Goal: Contribute content: Contribute content

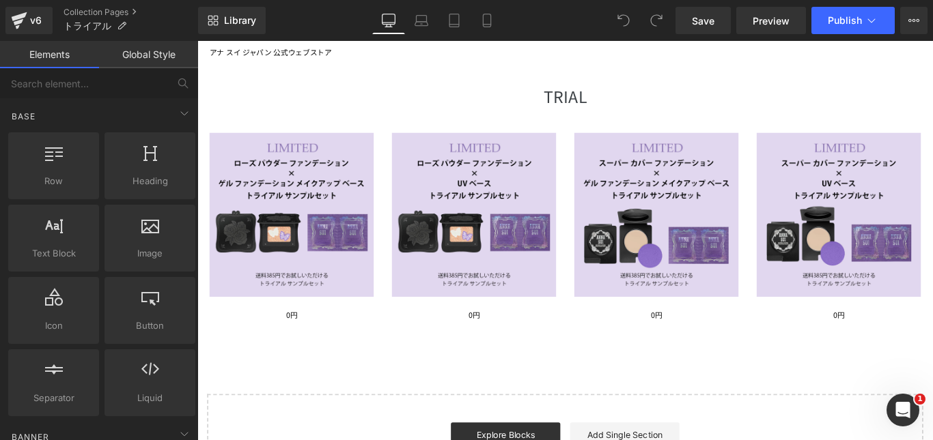
scroll to position [68, 0]
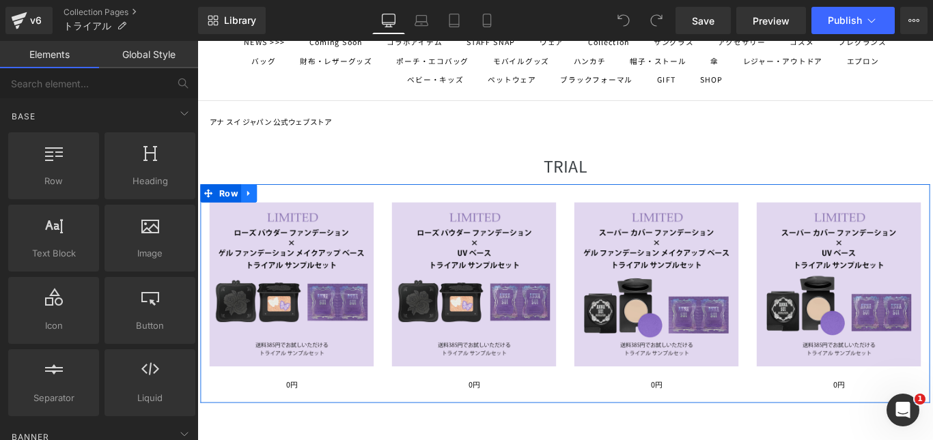
click at [251, 212] on icon at bounding box center [256, 213] width 10 height 10
click at [271, 210] on icon at bounding box center [273, 213] width 10 height 10
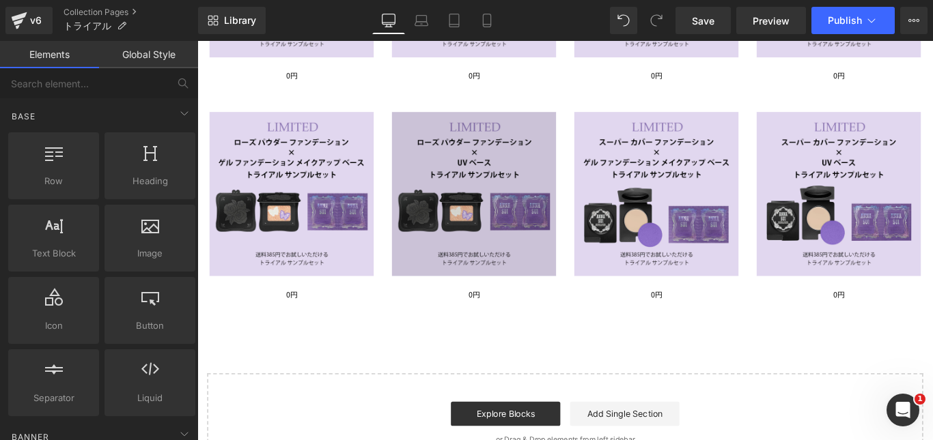
scroll to position [420, 0]
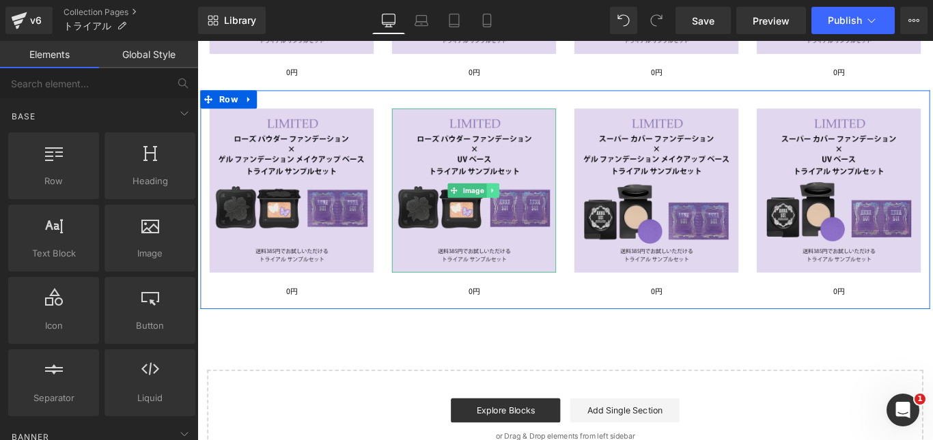
click at [526, 205] on icon at bounding box center [530, 209] width 8 height 8
click at [533, 205] on icon at bounding box center [537, 209] width 8 height 8
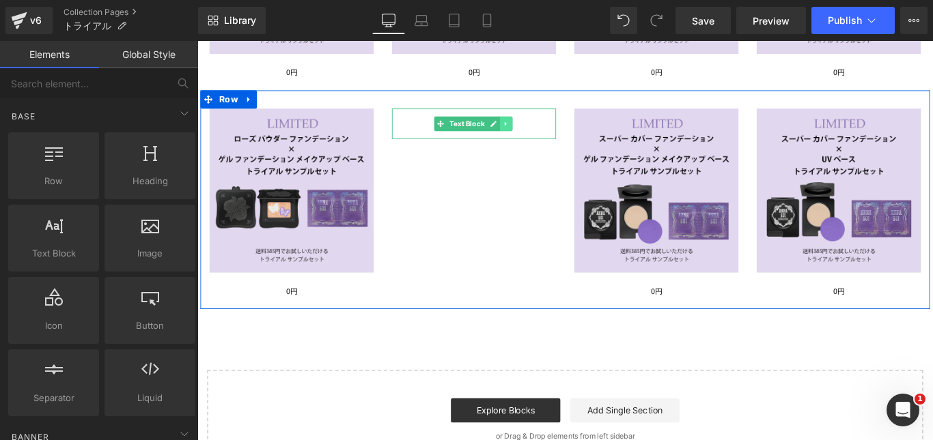
click at [541, 130] on icon at bounding box center [545, 134] width 8 height 8
click at [548, 130] on icon at bounding box center [552, 134] width 8 height 8
click at [730, 205] on icon at bounding box center [734, 209] width 8 height 8
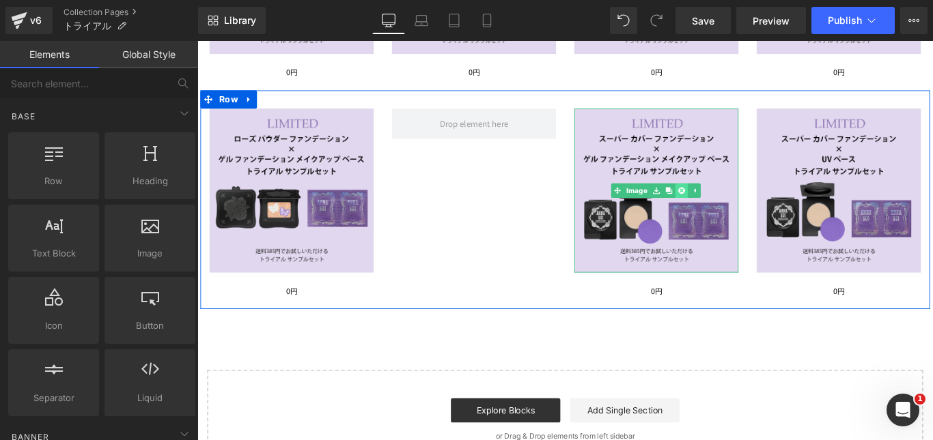
click at [737, 206] on icon at bounding box center [741, 209] width 8 height 8
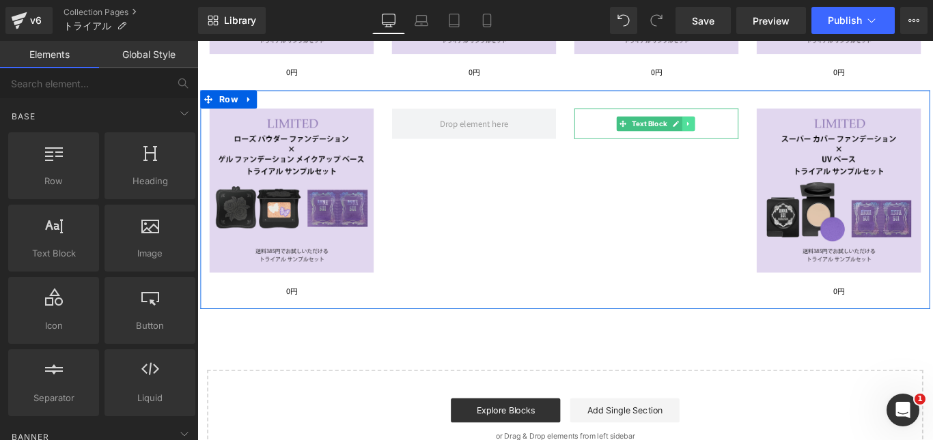
click at [746, 131] on icon at bounding box center [750, 134] width 8 height 8
click at [752, 131] on icon at bounding box center [756, 134] width 8 height 8
click at [932, 205] on icon at bounding box center [939, 209] width 8 height 8
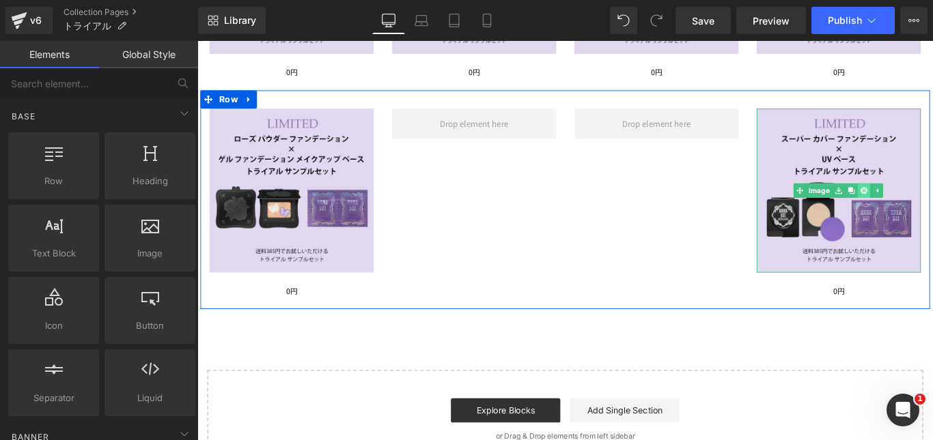
click at [932, 208] on icon at bounding box center [946, 209] width 8 height 8
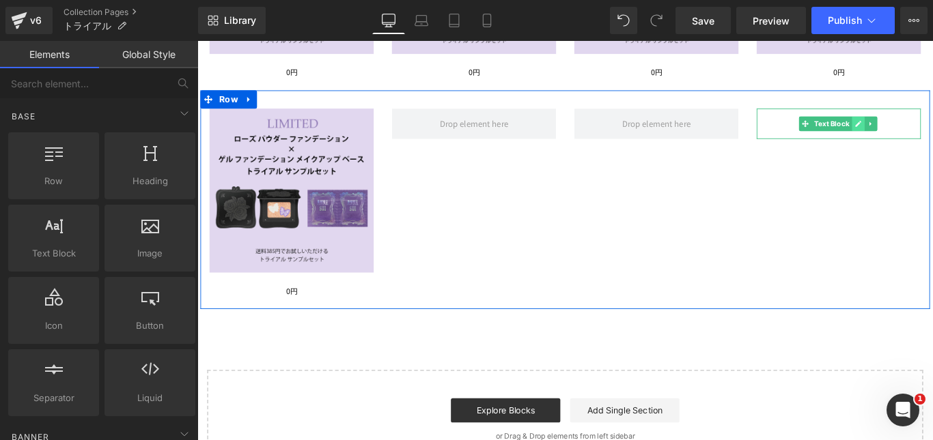
click at [932, 133] on icon at bounding box center [940, 133] width 7 height 7
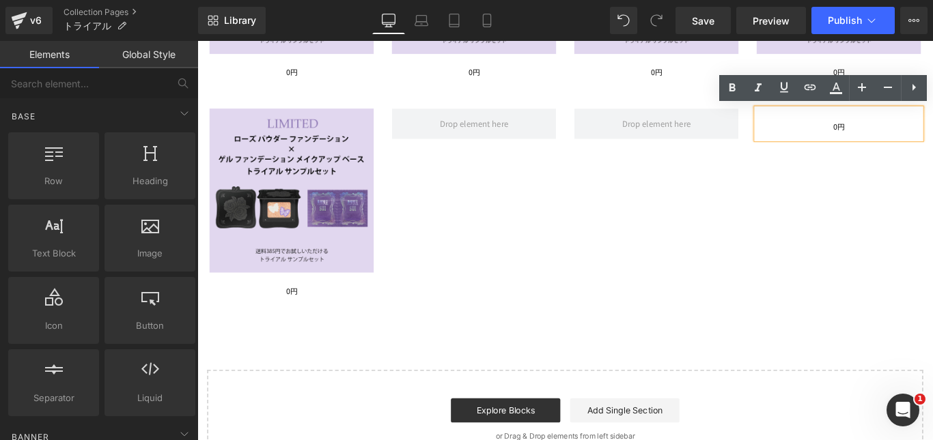
drag, startPoint x: 835, startPoint y: 193, endPoint x: 845, endPoint y: 185, distance: 13.1
click at [834, 193] on div "Image 0円 Text Block 0円 Text Block Row" at bounding box center [610, 219] width 819 height 246
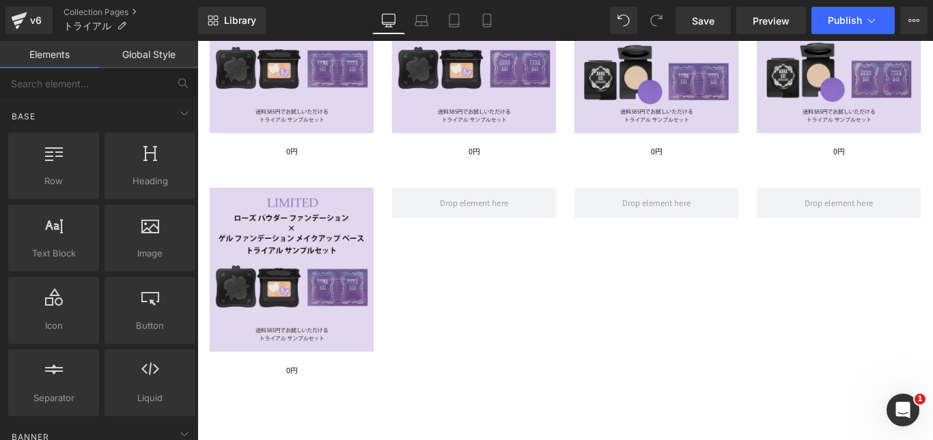
scroll to position [352, 0]
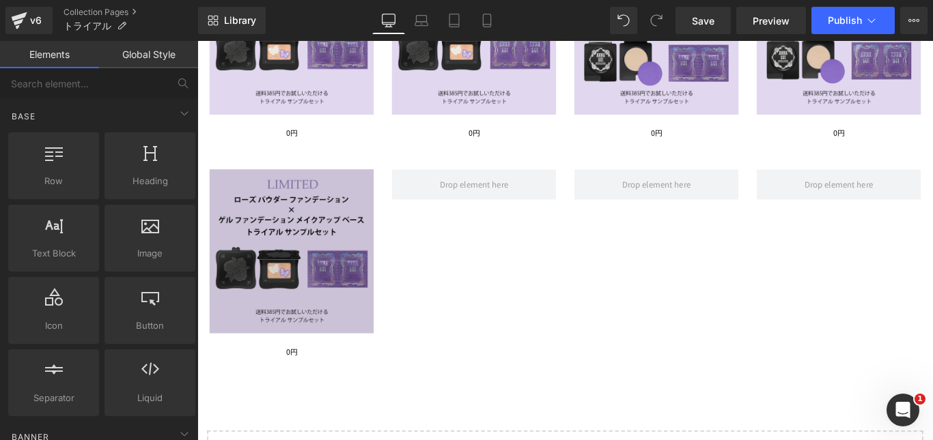
click at [293, 287] on img at bounding box center [303, 277] width 184 height 184
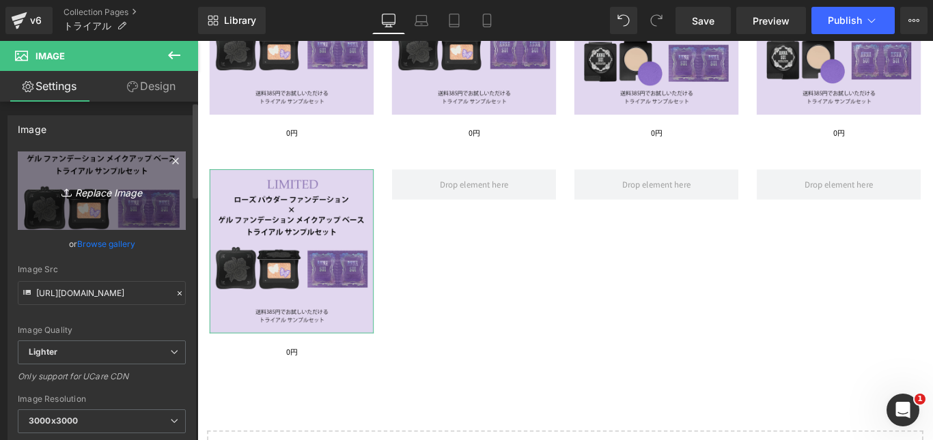
click at [63, 194] on icon at bounding box center [68, 193] width 14 height 14
type input "C:\fakepath\sampe_04.png"
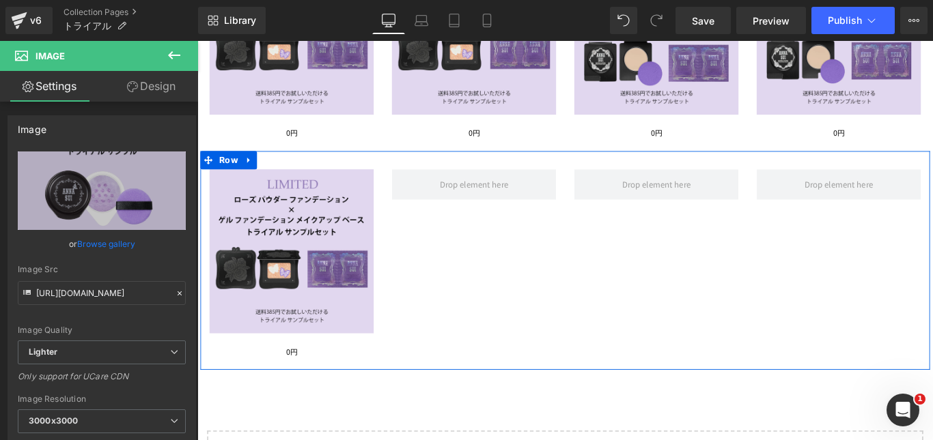
type input "[URL][DOMAIN_NAME]"
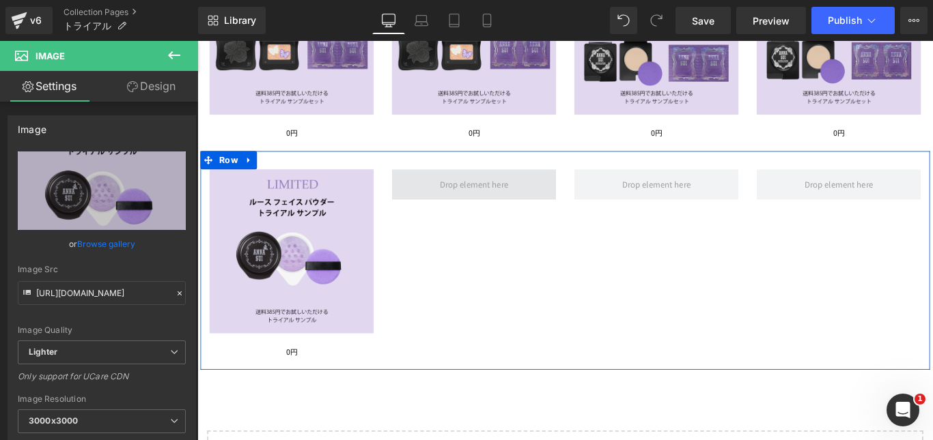
click at [494, 206] on span at bounding box center [508, 201] width 87 height 21
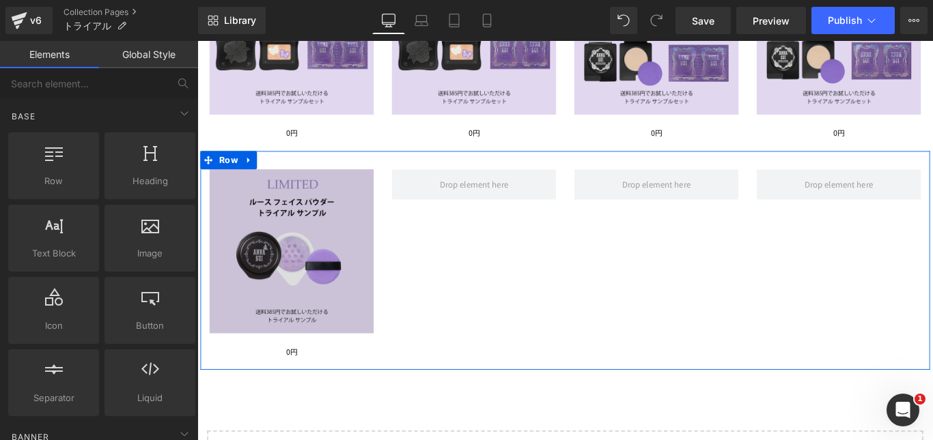
click at [300, 299] on img at bounding box center [303, 277] width 184 height 184
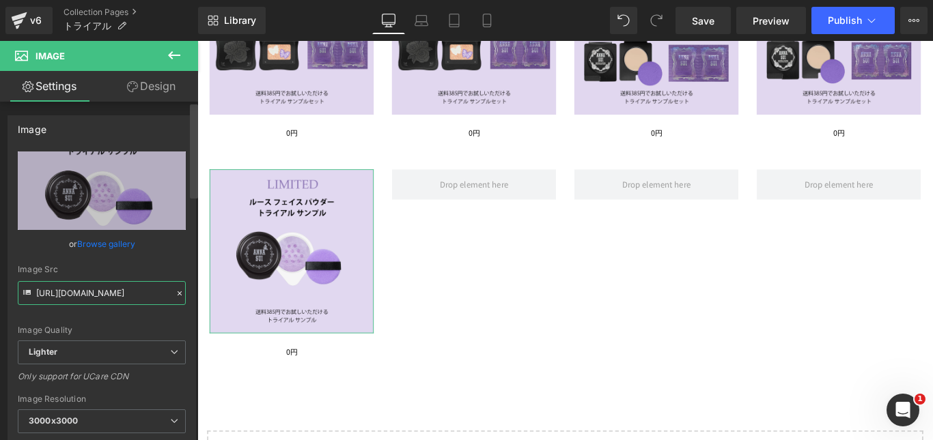
scroll to position [0, 389]
drag, startPoint x: 44, startPoint y: 293, endPoint x: 194, endPoint y: 294, distance: 150.2
click at [194, 294] on div "Image [URL][DOMAIN_NAME] Replace Image Upload image or Browse gallery Image Src…" at bounding box center [99, 274] width 198 height 345
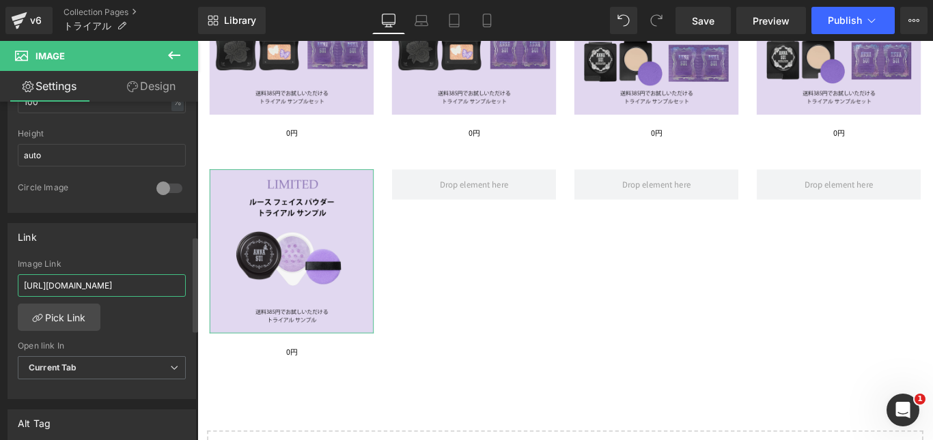
scroll to position [0, 6]
drag, startPoint x: 102, startPoint y: 285, endPoint x: 188, endPoint y: 289, distance: 86.8
click at [188, 289] on div "[URL][DOMAIN_NAME] Image Link [URL][DOMAIN_NAME] Pick Link Current Tab New Tab …" at bounding box center [101, 329] width 187 height 140
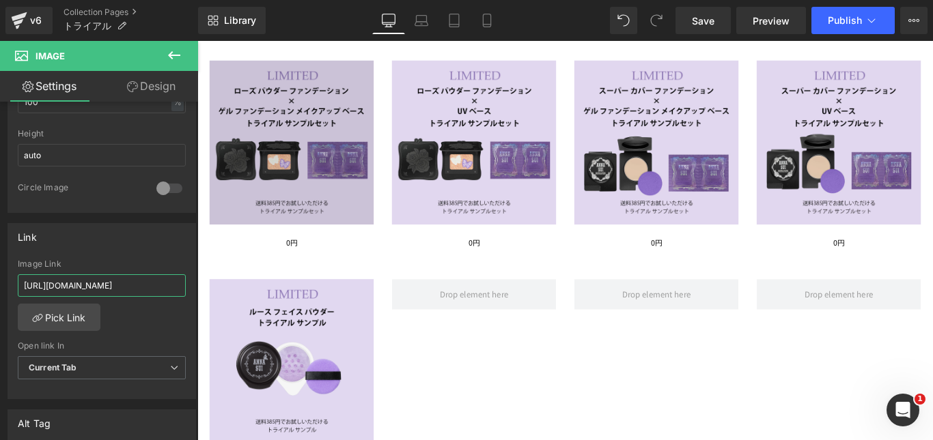
scroll to position [215, 0]
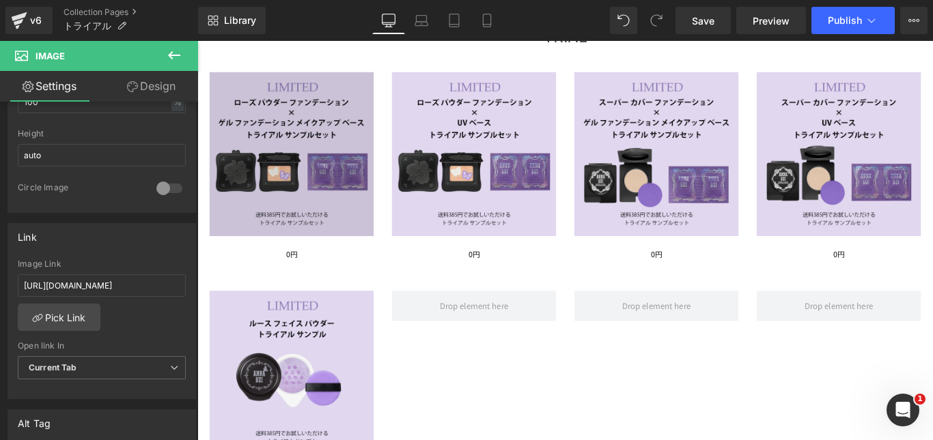
click at [345, 216] on img at bounding box center [303, 168] width 184 height 184
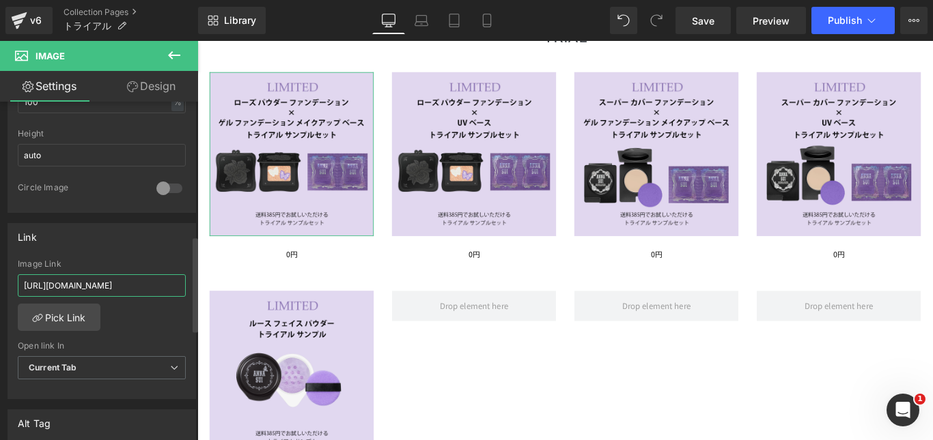
scroll to position [0, 6]
drag, startPoint x: 112, startPoint y: 287, endPoint x: 178, endPoint y: 294, distance: 65.8
click at [178, 294] on input "[URL][DOMAIN_NAME]" at bounding box center [102, 285] width 168 height 23
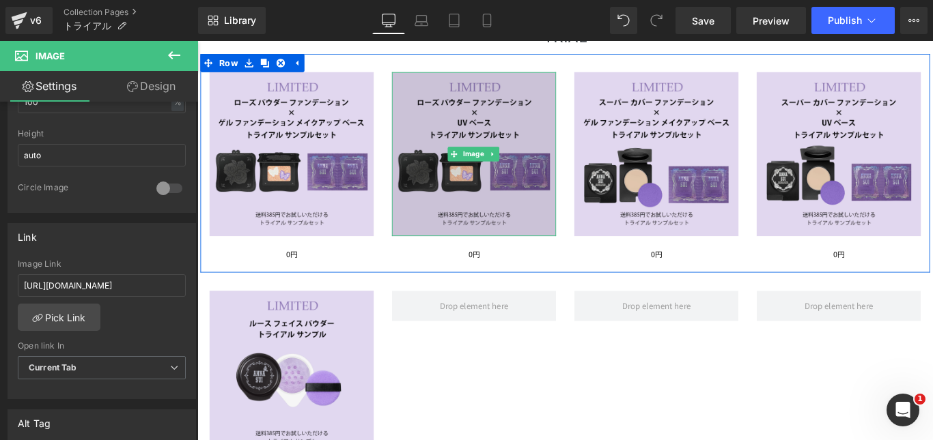
click at [521, 204] on img at bounding box center [508, 168] width 184 height 184
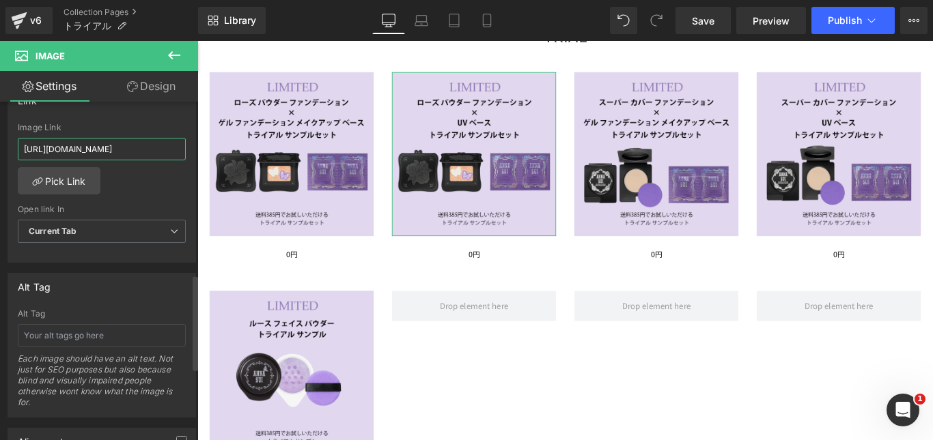
scroll to position [0, 8]
drag, startPoint x: 126, startPoint y: 144, endPoint x: 178, endPoint y: 147, distance: 52.0
click at [178, 147] on input "[URL][DOMAIN_NAME]" at bounding box center [102, 149] width 168 height 23
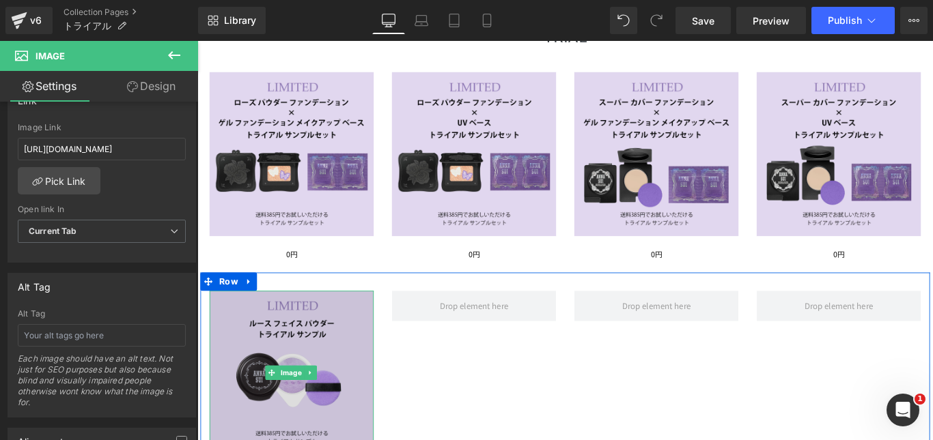
click at [350, 386] on img at bounding box center [303, 414] width 184 height 184
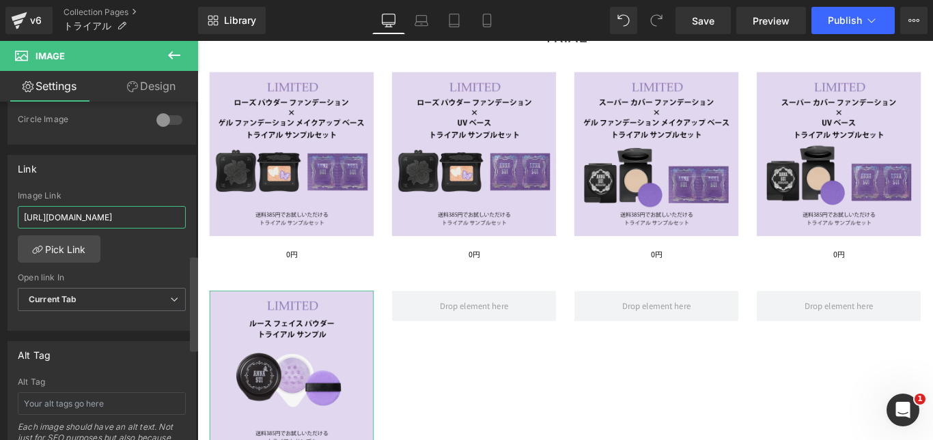
scroll to position [0, 6]
drag, startPoint x: 222, startPoint y: 257, endPoint x: 201, endPoint y: 243, distance: 24.6
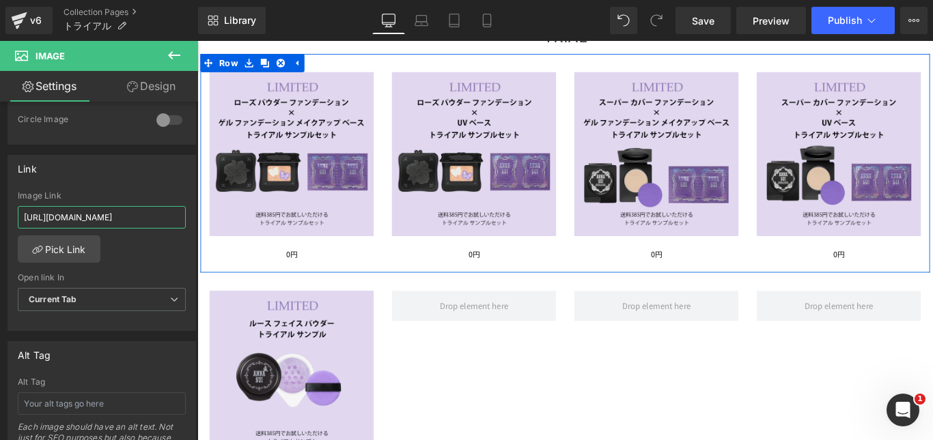
paste input "loosesample"
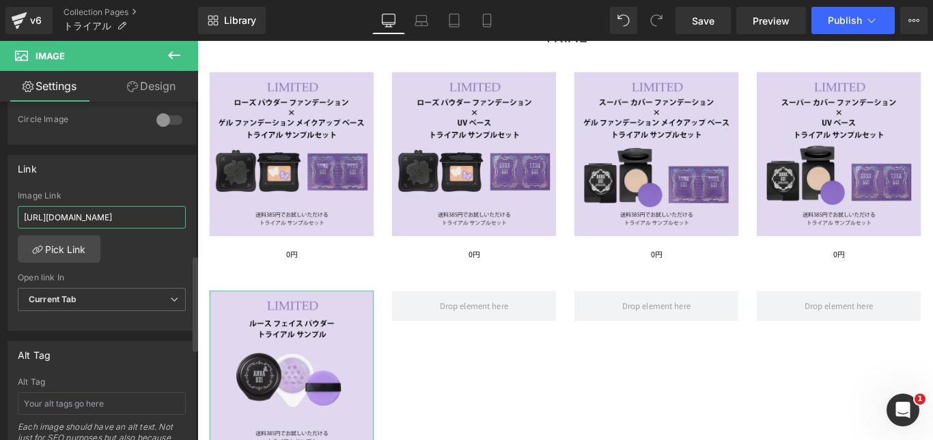
scroll to position [0, 0]
drag, startPoint x: 109, startPoint y: 217, endPoint x: 0, endPoint y: 221, distance: 109.3
click at [0, 221] on div "Link [URL][DOMAIN_NAME] Image Link [URL][DOMAIN_NAME] Pick Link Current Tab New…" at bounding box center [102, 238] width 204 height 187
type input "[URL][DOMAIN_NAME]"
click at [170, 260] on div "[URL][DOMAIN_NAME] Image Link [URL][DOMAIN_NAME] Pick Link Current Tab New Tab …" at bounding box center [101, 261] width 187 height 140
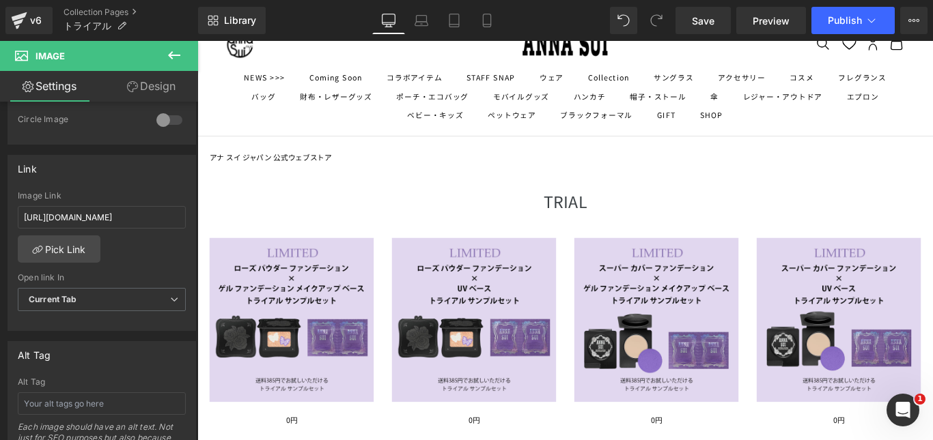
scroll to position [10, 0]
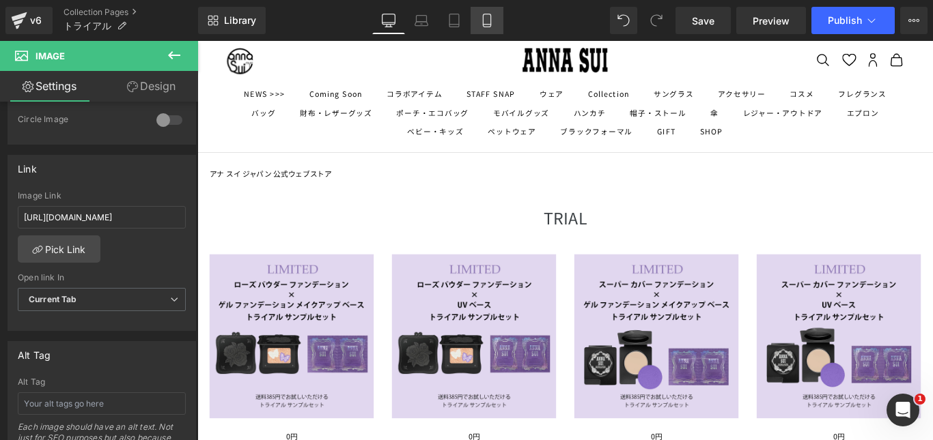
click at [496, 19] on link "Mobile" at bounding box center [486, 20] width 33 height 27
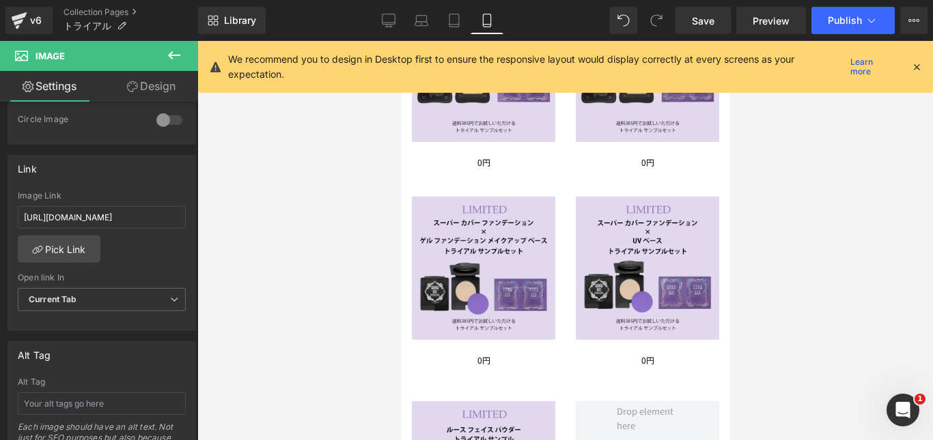
scroll to position [147, 0]
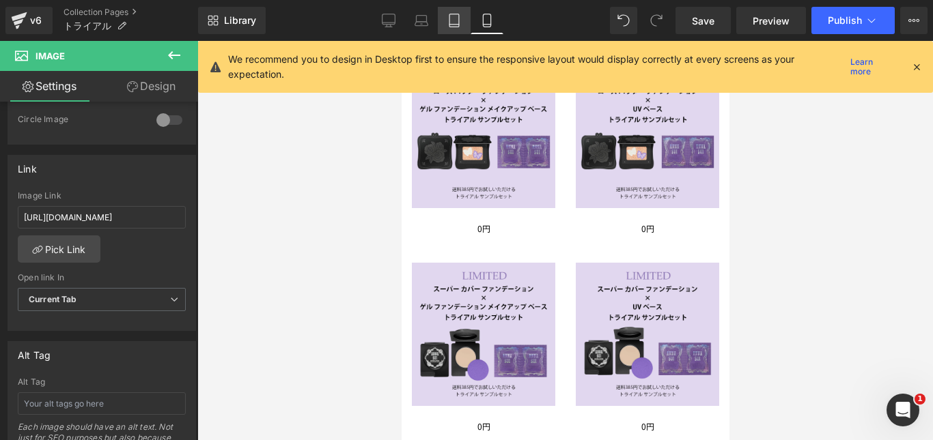
click at [451, 25] on icon at bounding box center [454, 25] width 10 height 0
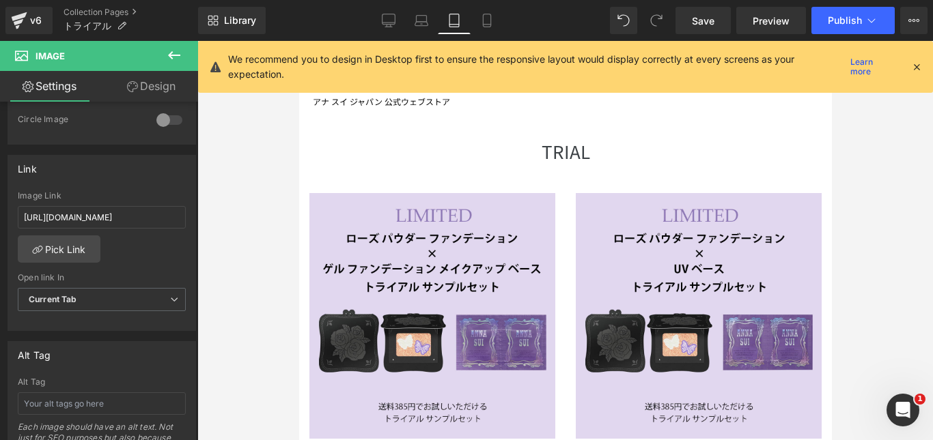
scroll to position [16, 0]
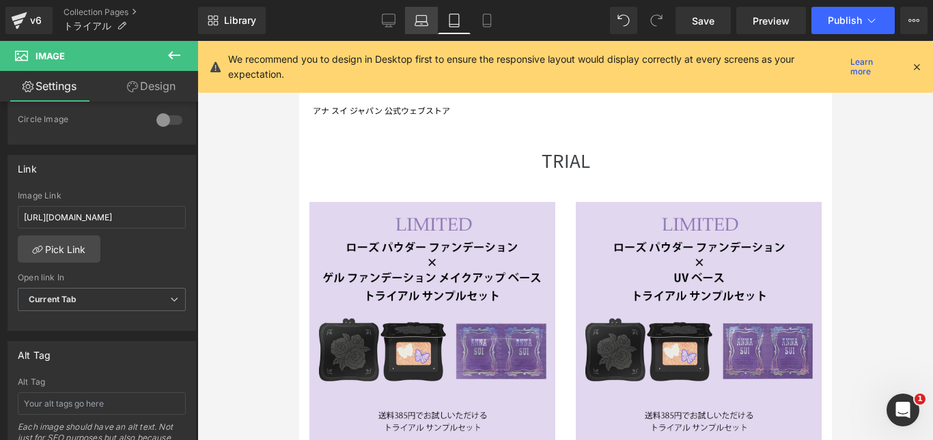
click at [425, 21] on icon at bounding box center [421, 21] width 14 height 14
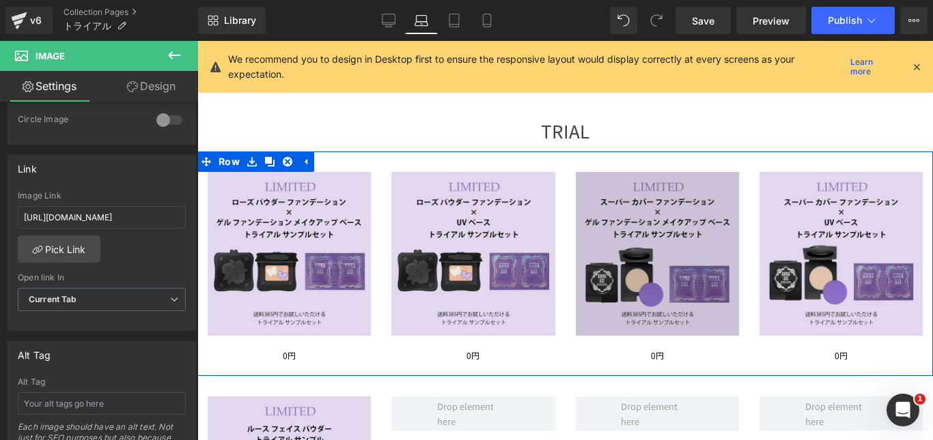
scroll to position [273, 0]
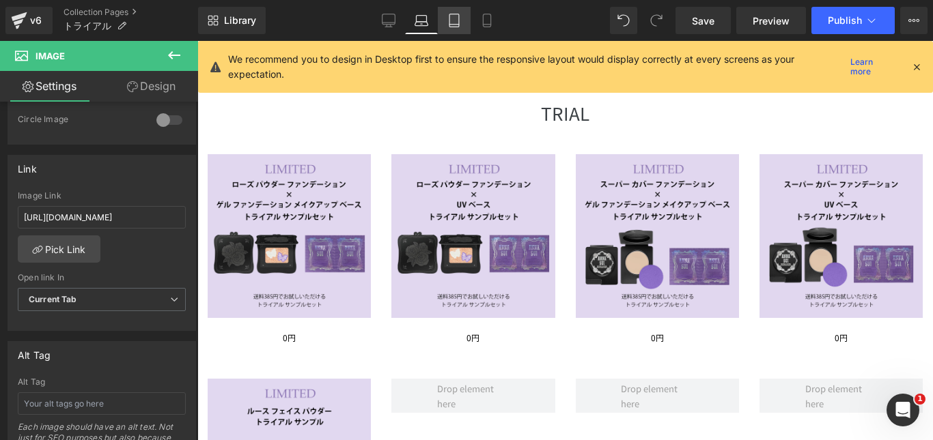
click at [460, 20] on icon at bounding box center [454, 21] width 14 height 14
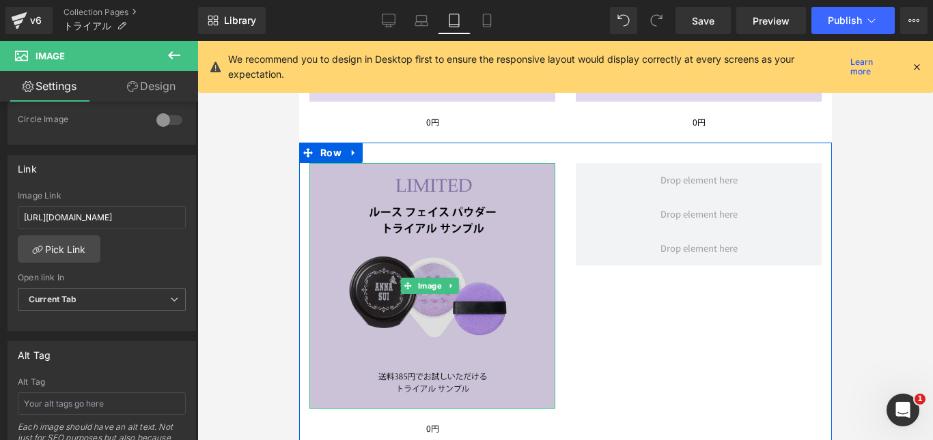
scroll to position [683, 0]
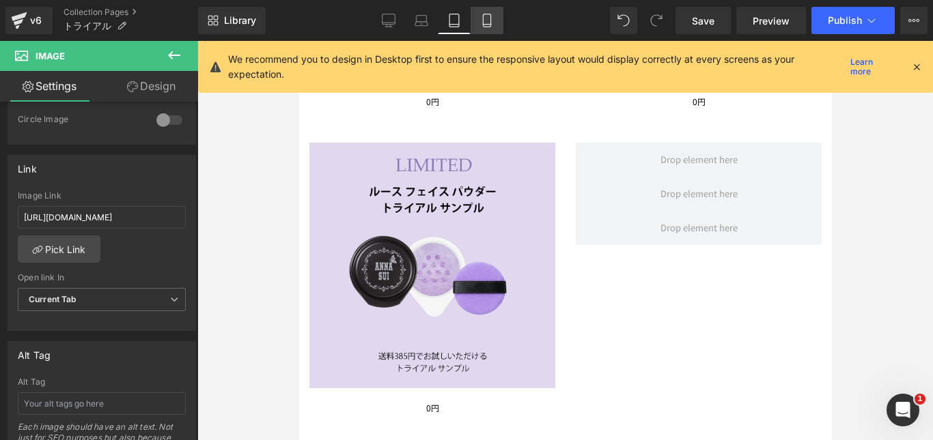
click at [494, 20] on icon at bounding box center [487, 21] width 14 height 14
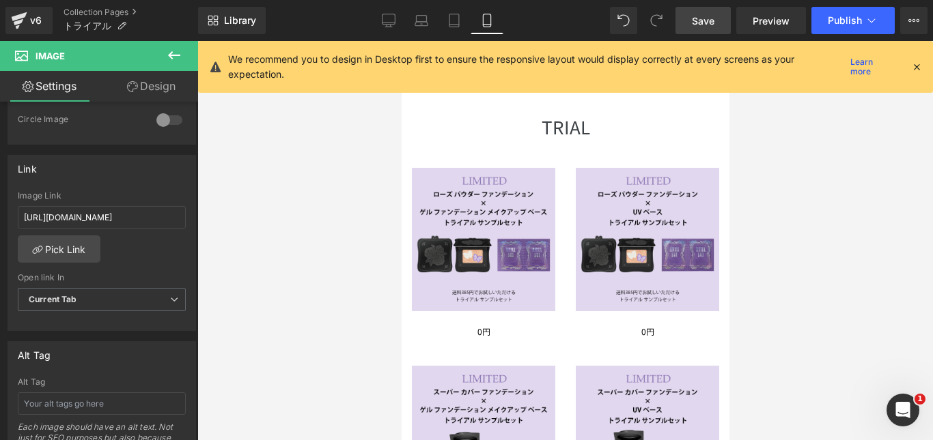
scroll to position [68, 0]
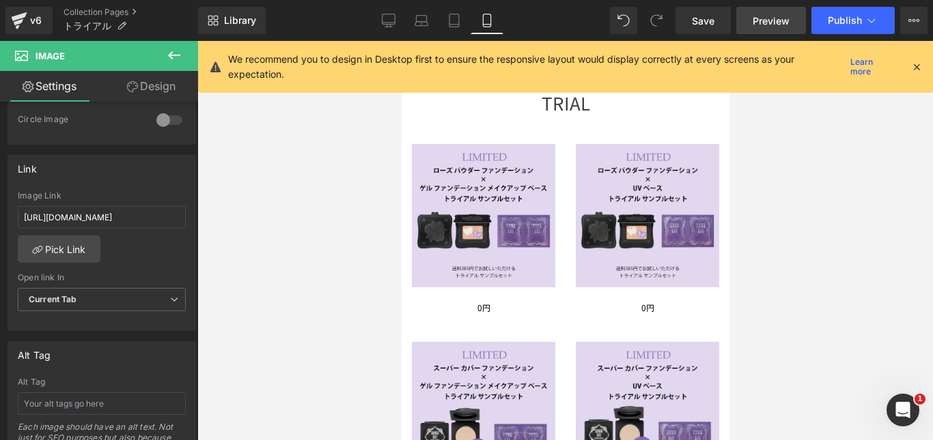
click at [763, 21] on span "Preview" at bounding box center [770, 21] width 37 height 14
click at [706, 25] on span "Save" at bounding box center [703, 21] width 23 height 14
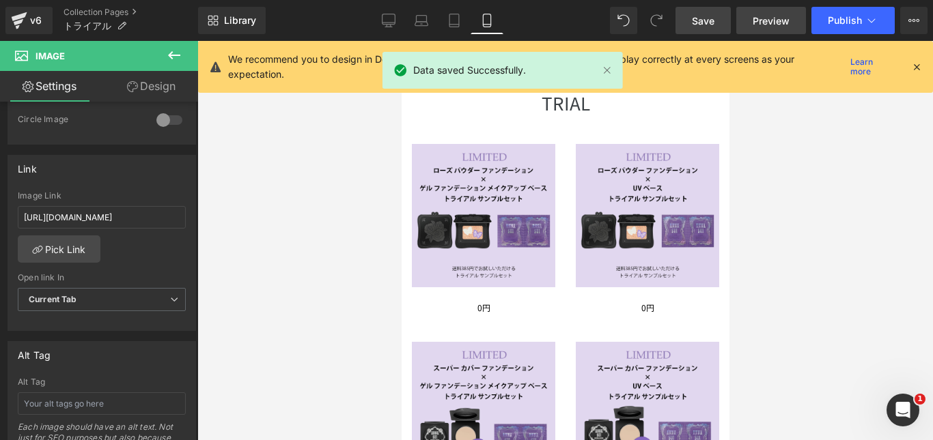
click at [769, 22] on span "Preview" at bounding box center [770, 21] width 37 height 14
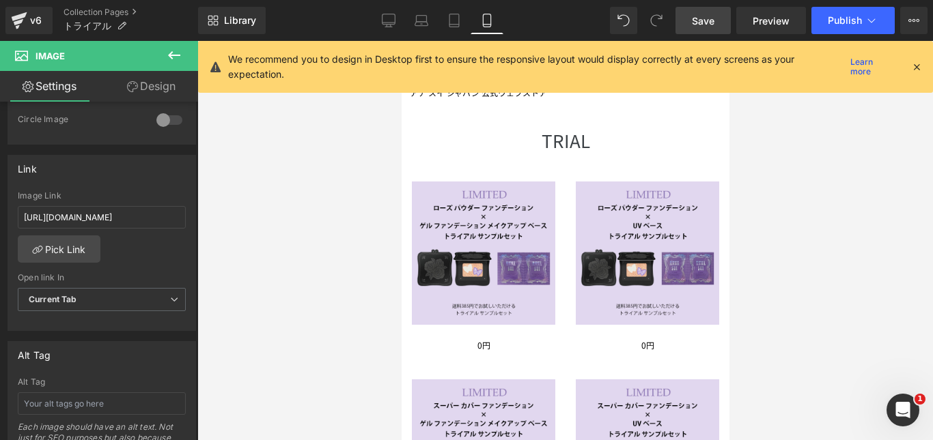
scroll to position [0, 0]
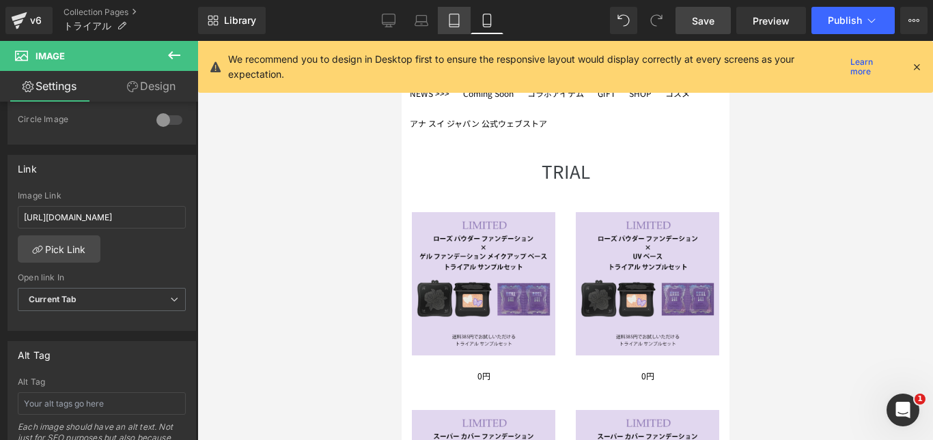
click at [445, 24] on link "Tablet" at bounding box center [454, 20] width 33 height 27
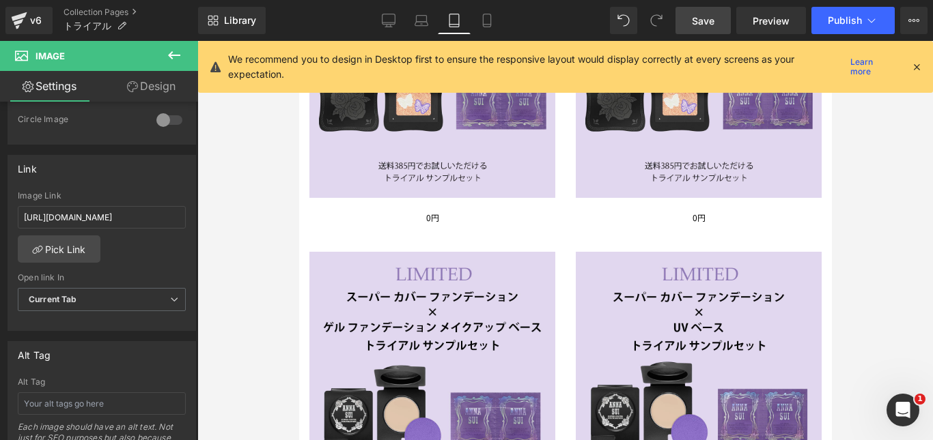
scroll to position [142, 0]
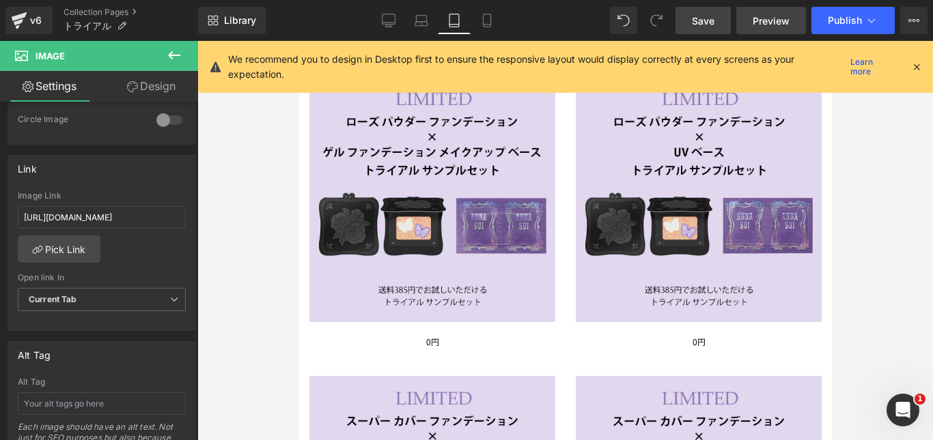
click at [780, 20] on span "Preview" at bounding box center [770, 21] width 37 height 14
click at [422, 18] on icon at bounding box center [421, 21] width 14 height 14
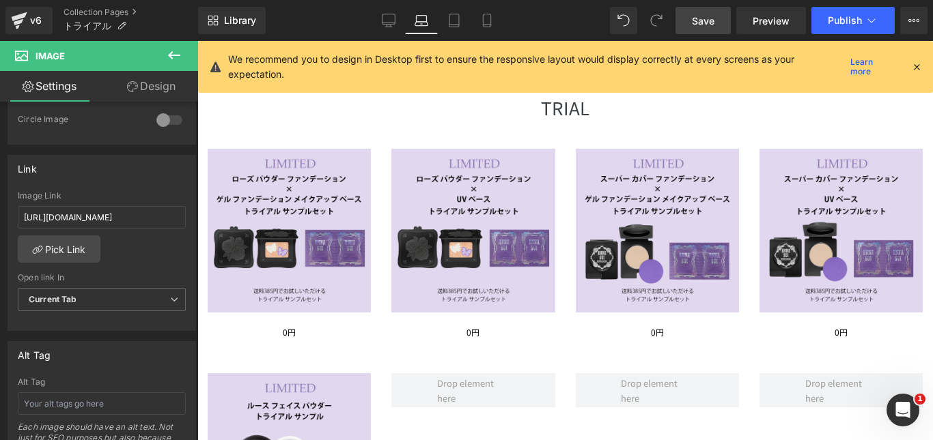
scroll to position [0, 0]
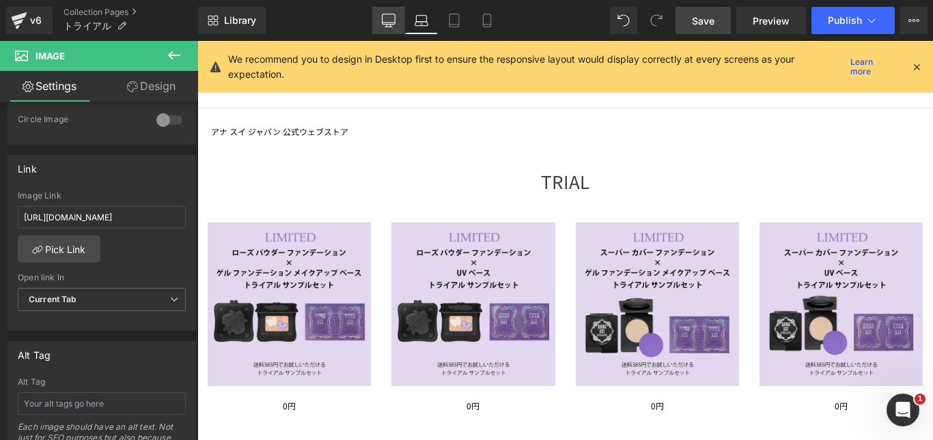
click at [387, 19] on icon at bounding box center [389, 21] width 14 height 14
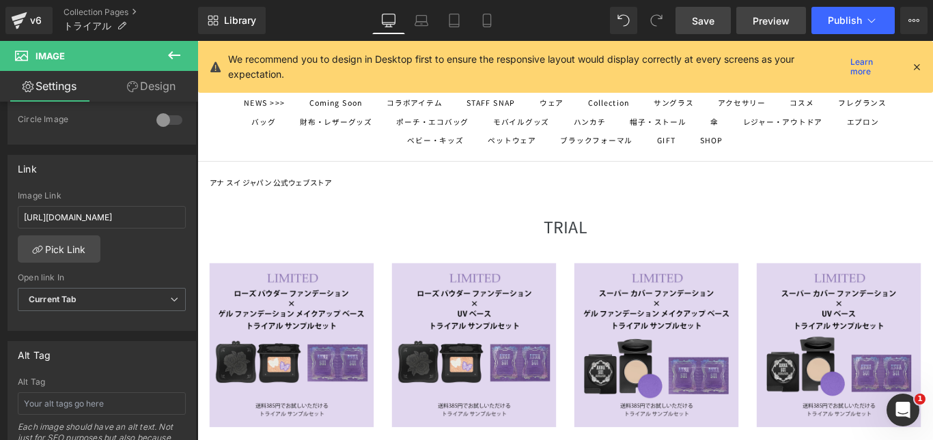
click at [763, 15] on span "Preview" at bounding box center [770, 21] width 37 height 14
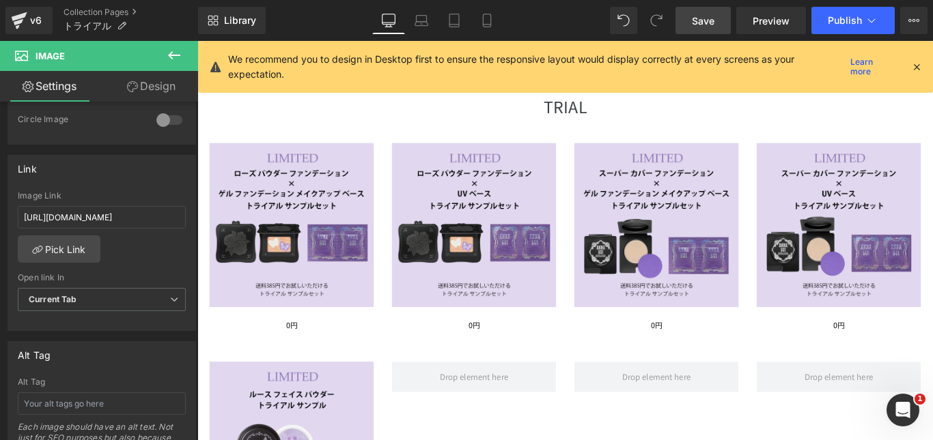
scroll to position [137, 0]
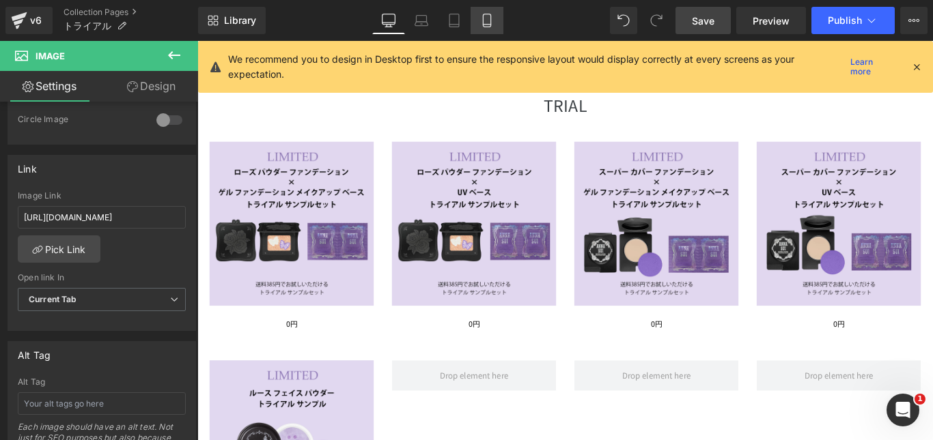
click at [498, 19] on link "Mobile" at bounding box center [486, 20] width 33 height 27
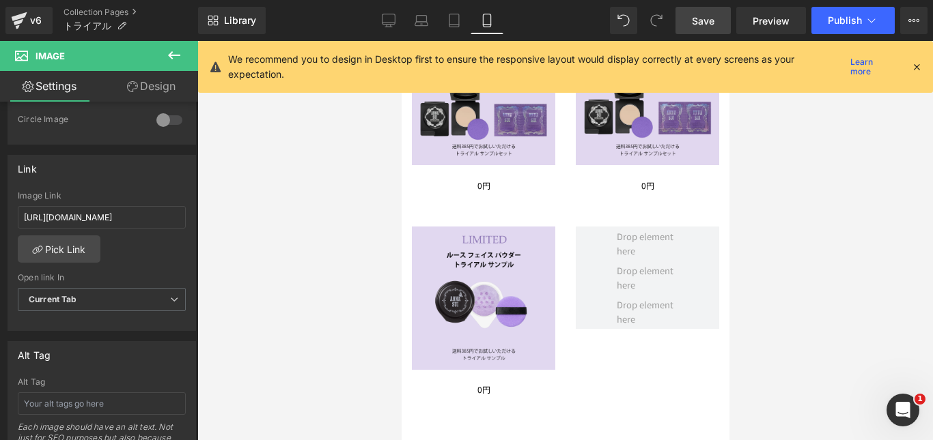
scroll to position [479, 0]
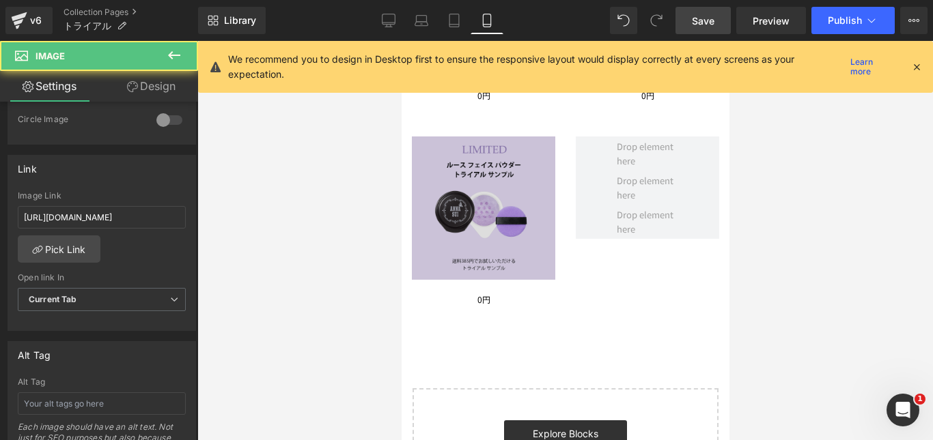
click at [509, 214] on img at bounding box center [482, 208] width 143 height 143
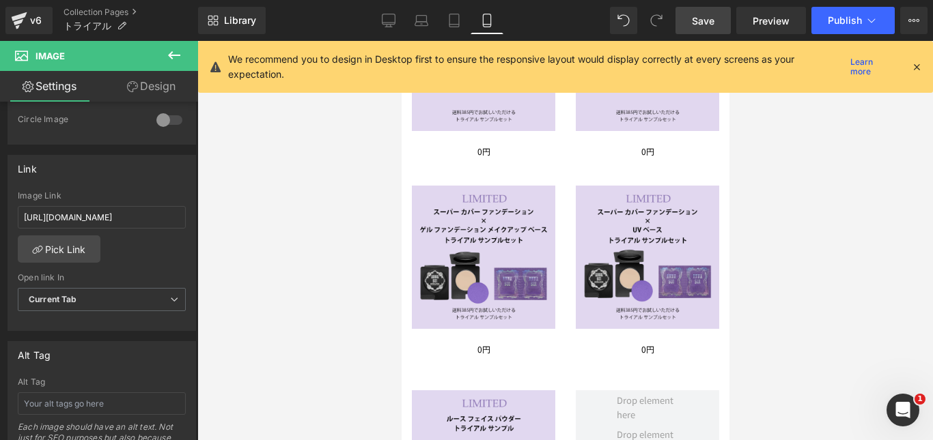
scroll to position [205, 0]
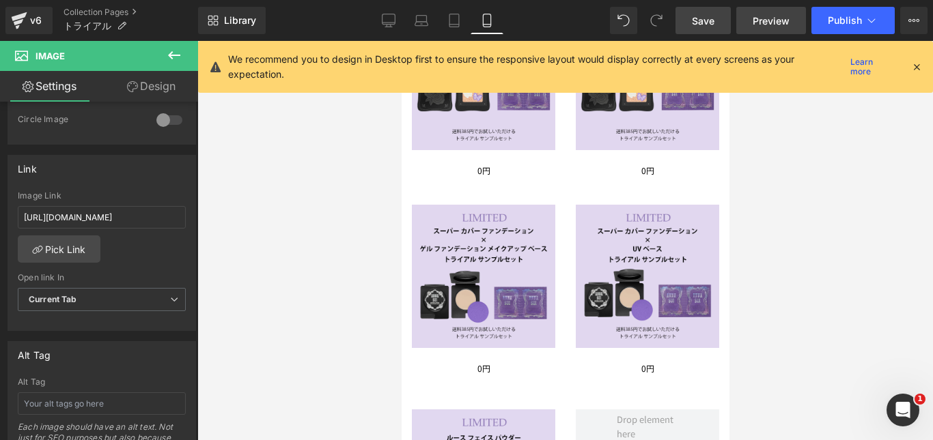
click at [766, 22] on span "Preview" at bounding box center [770, 21] width 37 height 14
click at [861, 20] on span "Publish" at bounding box center [844, 20] width 34 height 11
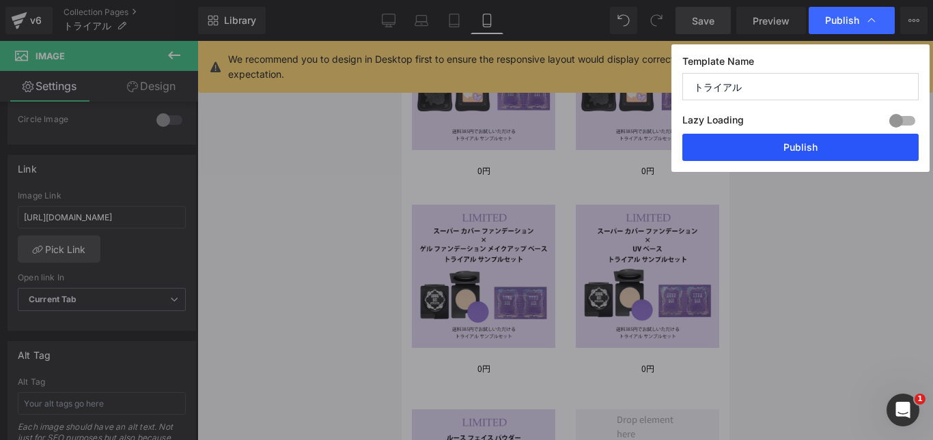
click at [814, 150] on button "Publish" at bounding box center [800, 147] width 236 height 27
